Goal: Navigation & Orientation: Find specific page/section

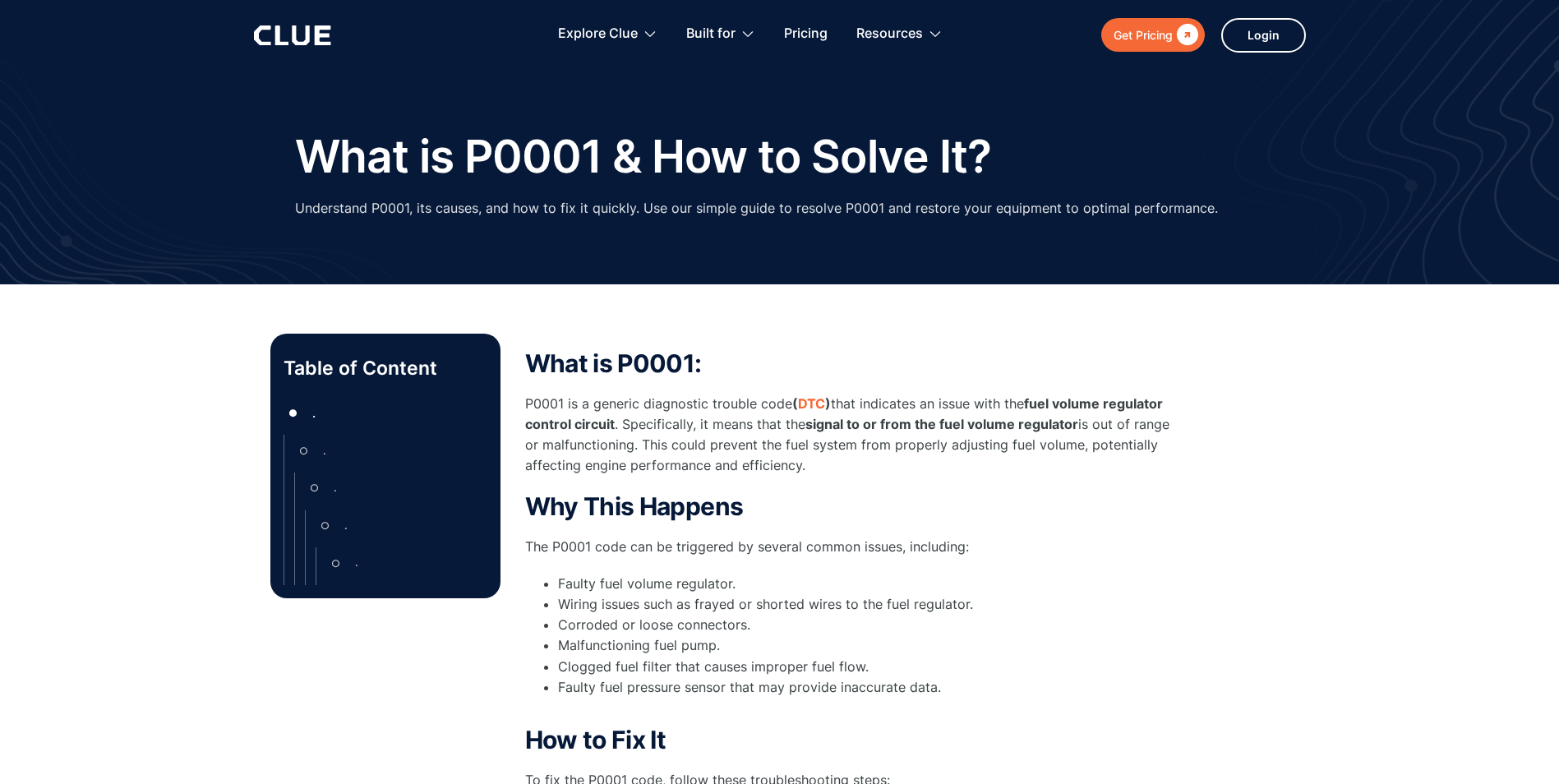
type input "Newsletter"
type input "Subscriber"
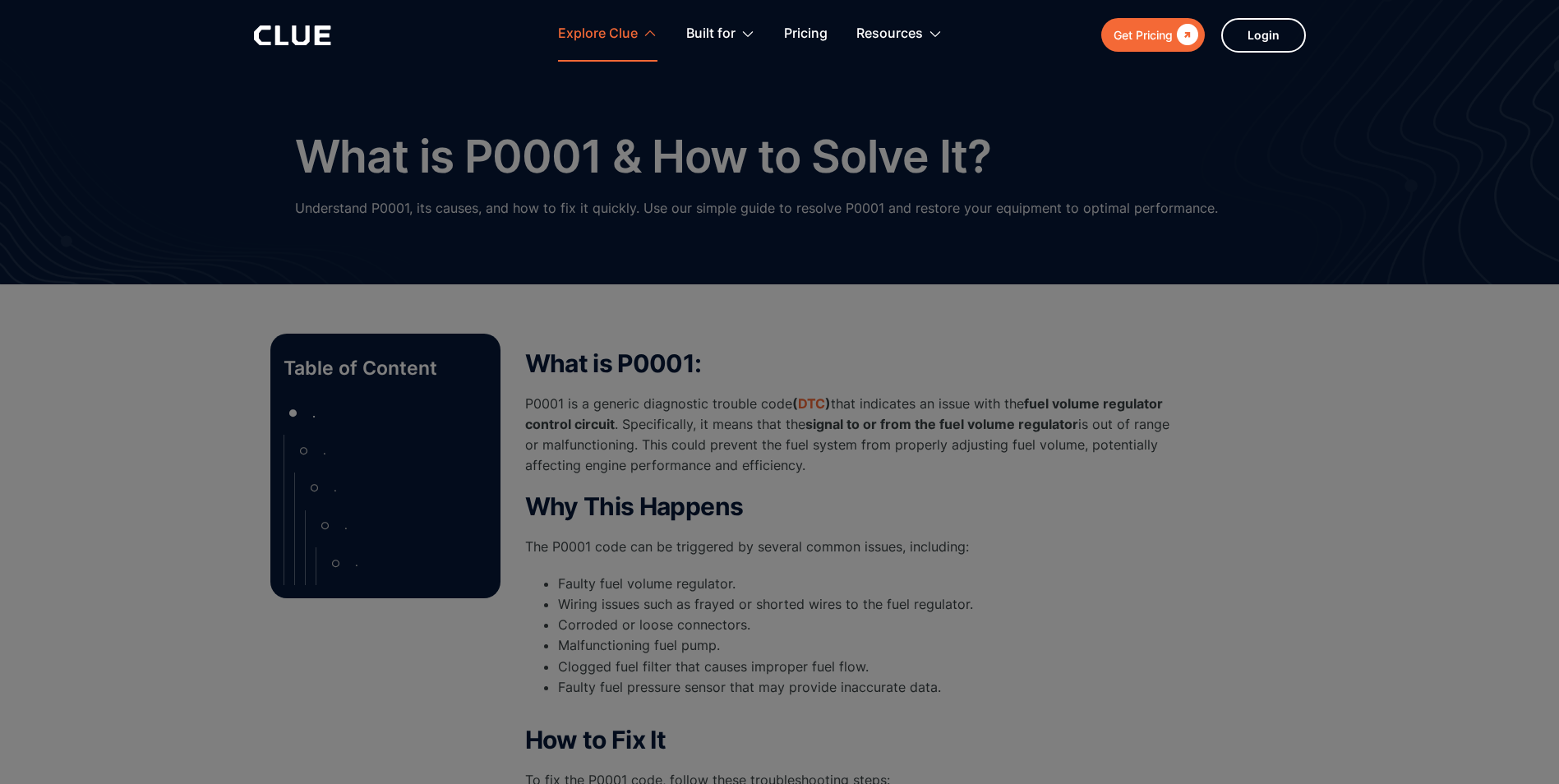
click at [0, 0] on div "View all solutions" at bounding box center [0, 0] width 0 height 0
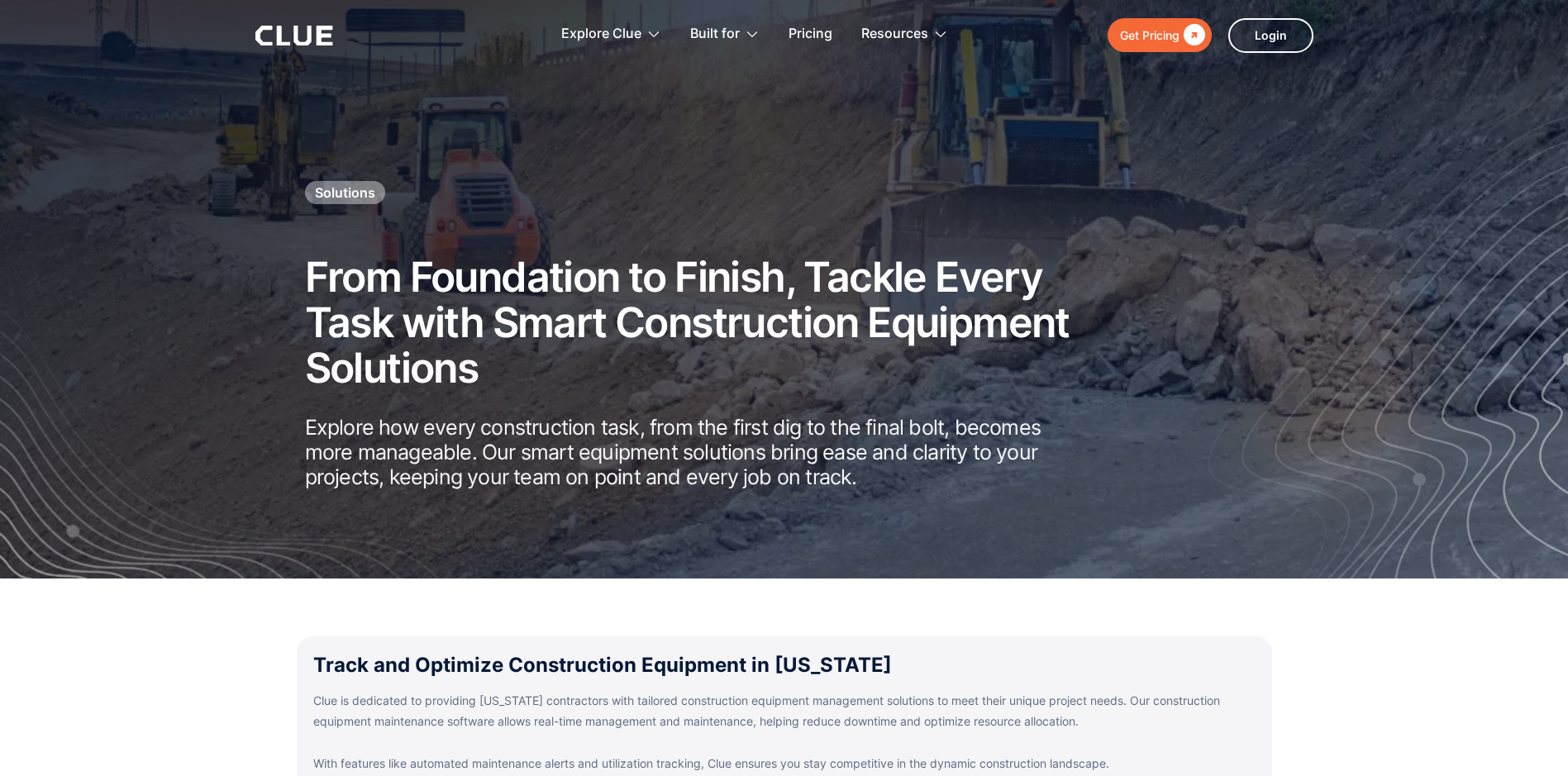
type input "Newsletter"
type input "Subscriber"
